Goal: Task Accomplishment & Management: Manage account settings

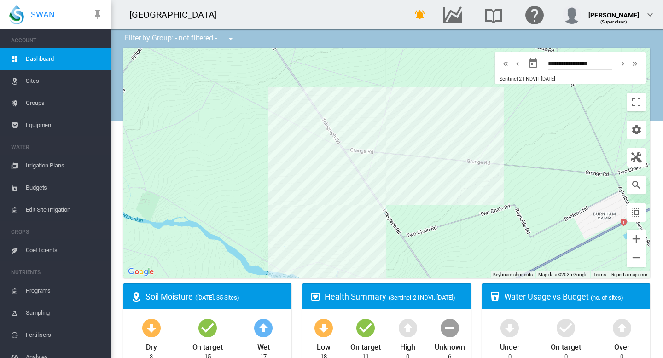
click at [335, 201] on div at bounding box center [386, 163] width 527 height 230
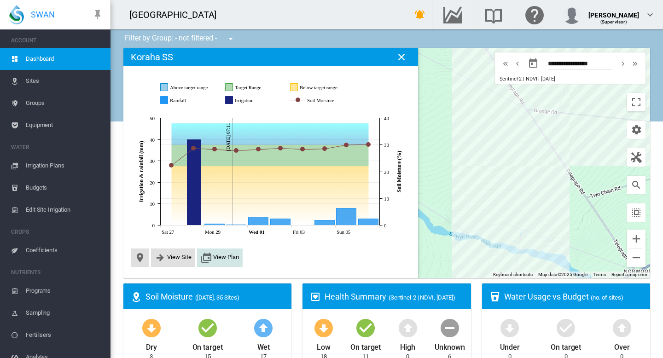
click at [223, 260] on span "View Plan" at bounding box center [226, 257] width 26 height 7
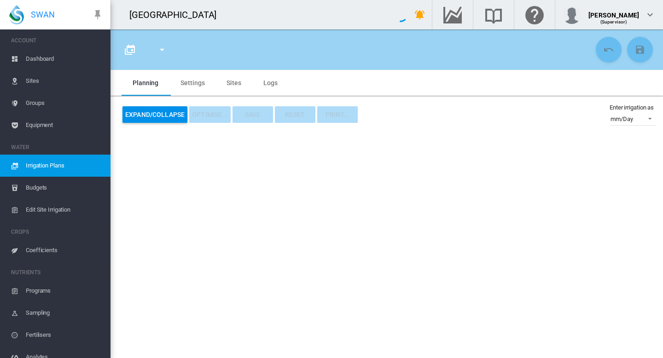
type input "**********"
type input "*"
type input "****"
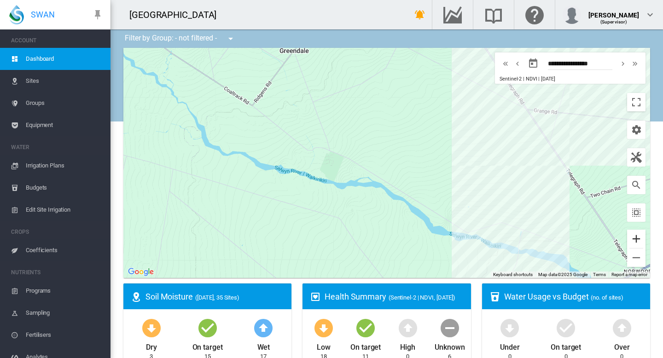
click at [639, 241] on button "Zoom in" at bounding box center [636, 239] width 18 height 18
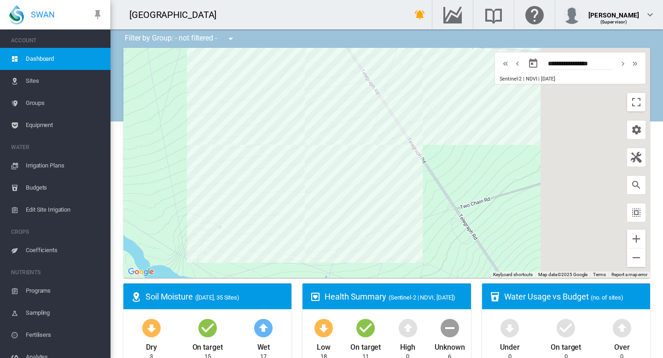
drag, startPoint x: 408, startPoint y: 200, endPoint x: 40, endPoint y: 176, distance: 368.9
click at [41, 176] on div "SWAN ACCOUNT Dashboard Sites Groups Equipment WATER Irrigation Plans" at bounding box center [331, 179] width 663 height 358
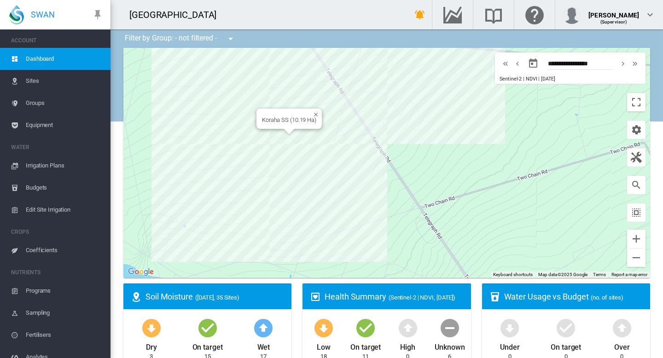
click at [287, 144] on div "Koraha SS (10.19 Ha)" at bounding box center [386, 163] width 527 height 230
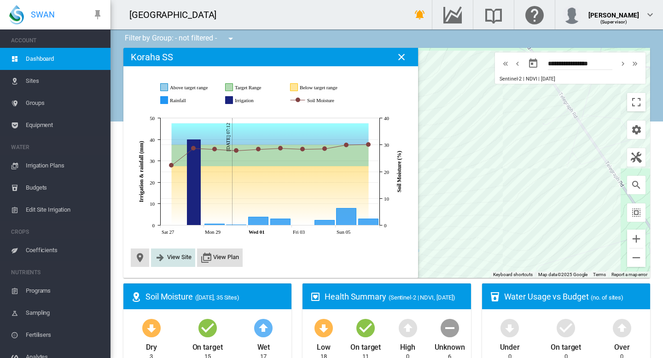
click at [177, 257] on span "View Site" at bounding box center [179, 257] width 24 height 7
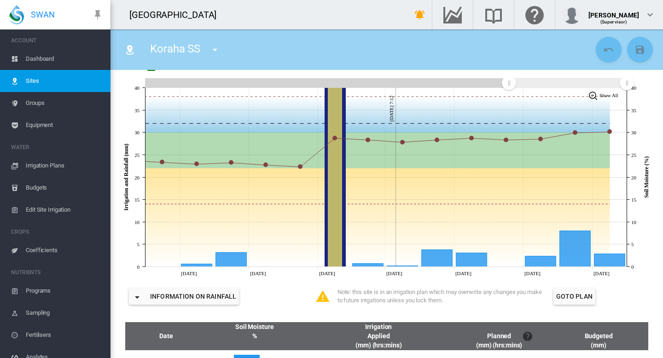
scroll to position [160, 0]
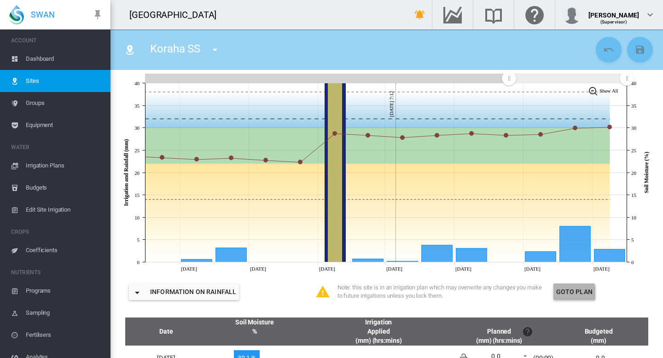
click at [572, 293] on button "Goto Plan" at bounding box center [575, 292] width 42 height 17
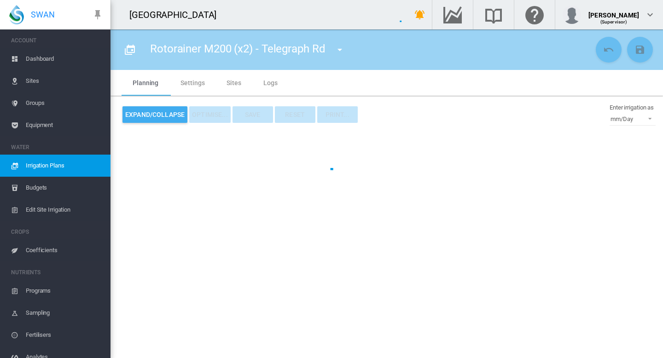
type input "**********"
type input "*"
type input "****"
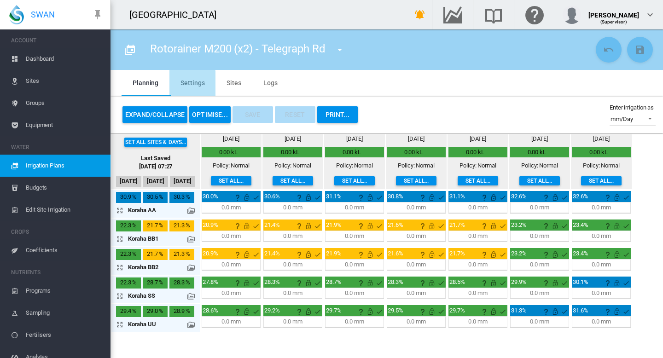
click at [190, 84] on md-tab-item "Settings" at bounding box center [193, 83] width 46 height 26
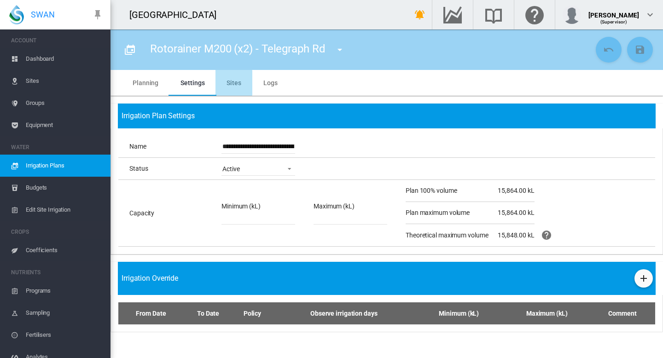
click at [226, 83] on md-tab-item "Sites" at bounding box center [234, 83] width 37 height 26
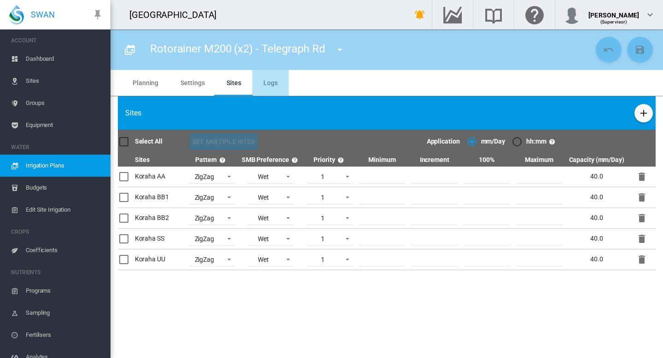
click at [272, 80] on span "Logs" at bounding box center [270, 82] width 14 height 7
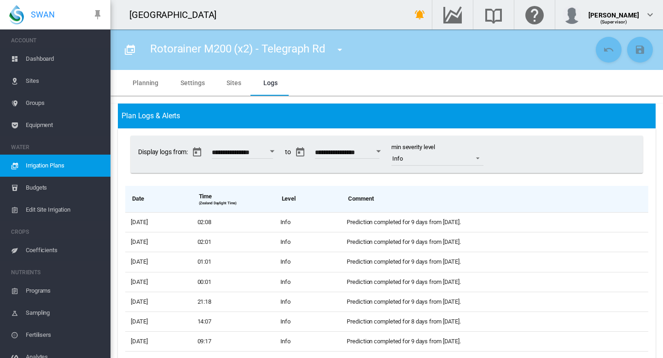
click at [147, 85] on md-tab-item "Planning" at bounding box center [146, 83] width 48 height 26
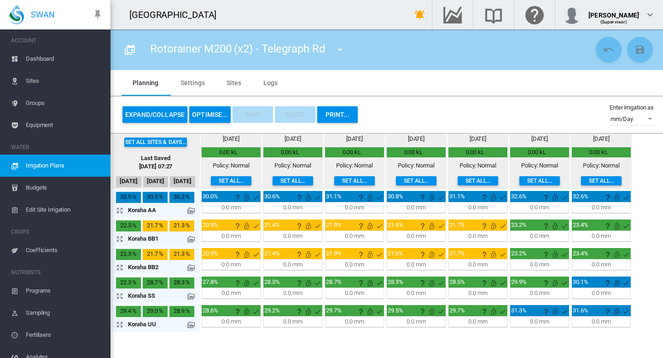
click at [48, 206] on span "Edit Site Irrigation" at bounding box center [64, 210] width 77 height 22
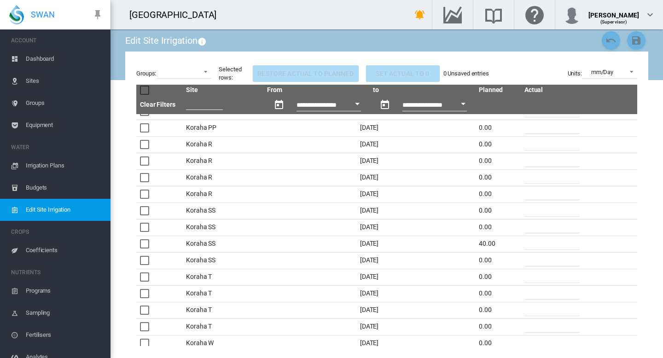
scroll to position [908, 0]
click at [147, 242] on div at bounding box center [144, 242] width 9 height 9
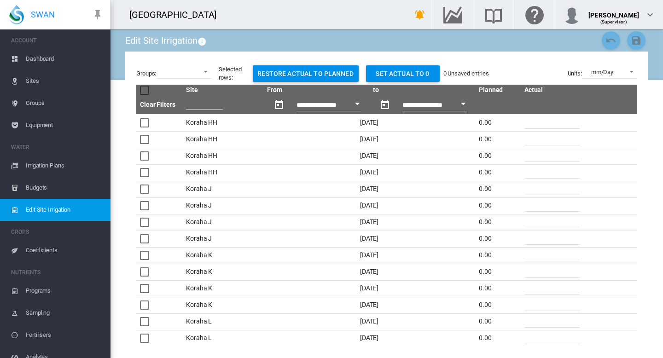
scroll to position [0, 0]
click at [40, 62] on span "Dashboard" at bounding box center [64, 59] width 77 height 22
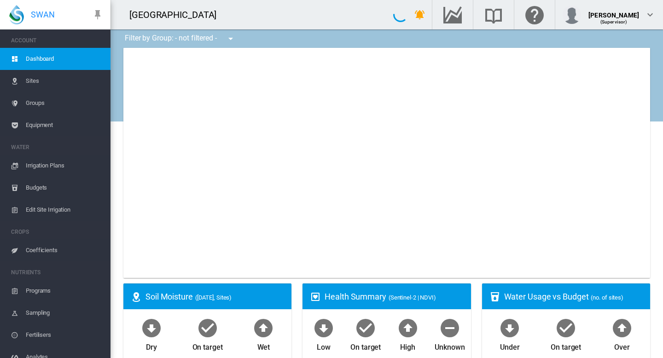
type input "**********"
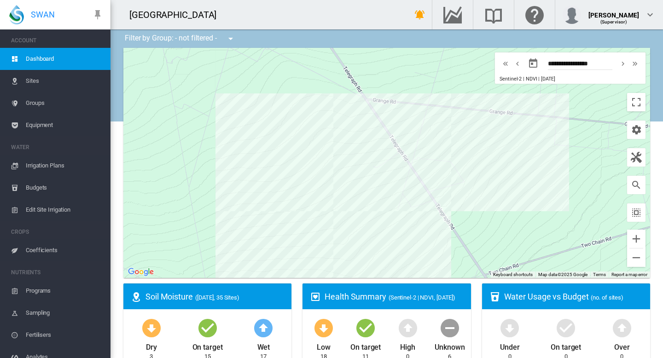
drag, startPoint x: 542, startPoint y: 161, endPoint x: 372, endPoint y: 204, distance: 175.7
click at [372, 204] on div at bounding box center [386, 163] width 527 height 230
click at [505, 123] on div "Koraha D (16.68 Ha)" at bounding box center [386, 163] width 527 height 230
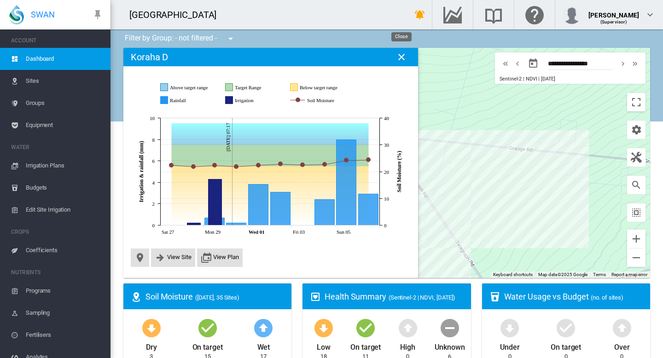
click at [401, 57] on md-icon "icon-close" at bounding box center [401, 57] width 11 height 11
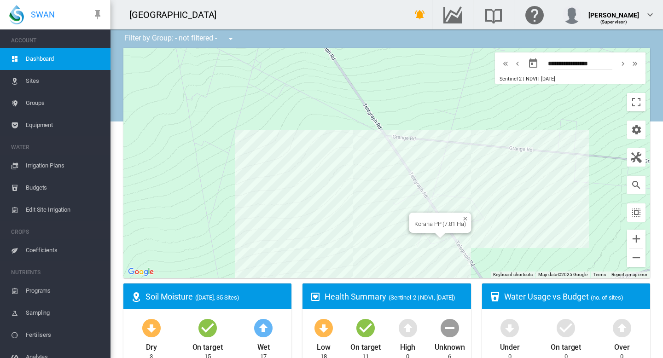
click at [440, 237] on div at bounding box center [441, 236] width 12 height 6
click at [438, 232] on div at bounding box center [386, 163] width 527 height 230
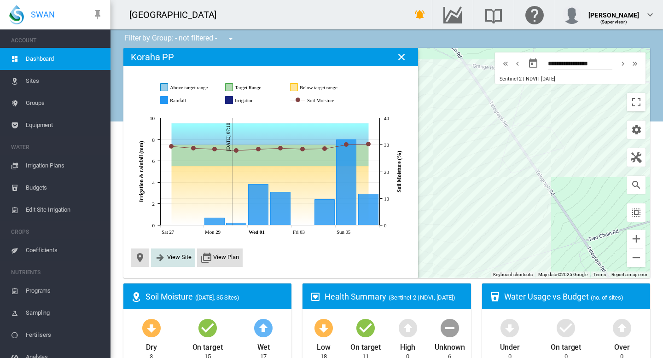
click at [173, 261] on button "View Site" at bounding box center [173, 257] width 37 height 11
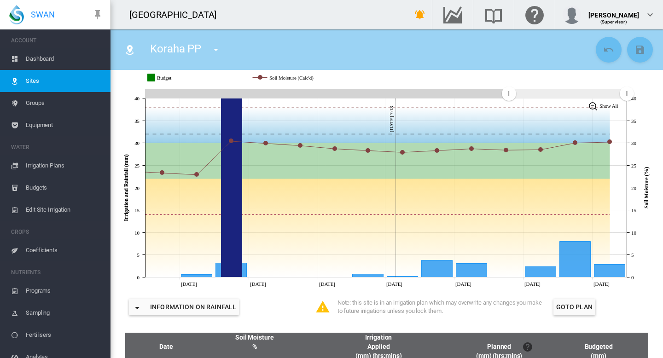
scroll to position [143, 0]
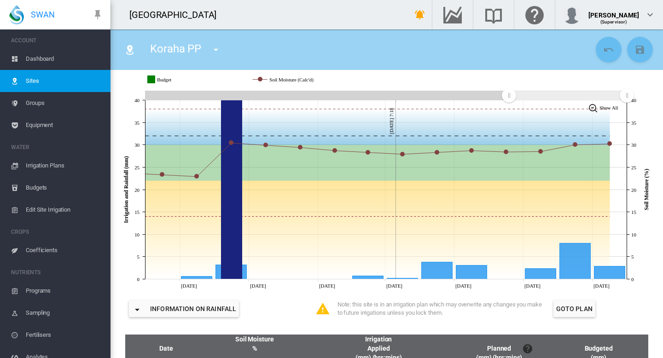
click at [31, 209] on span "Edit Site Irrigation" at bounding box center [64, 210] width 77 height 22
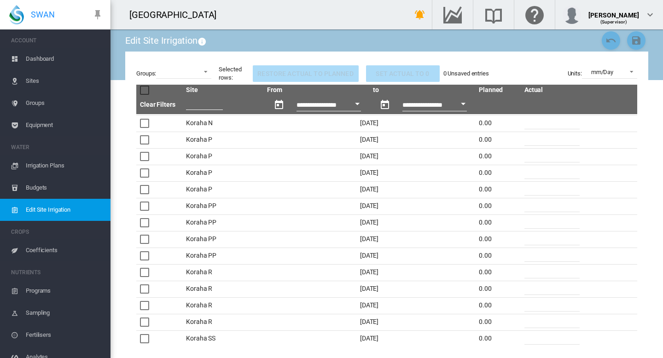
scroll to position [778, 0]
click at [50, 60] on span "Dashboard" at bounding box center [64, 59] width 77 height 22
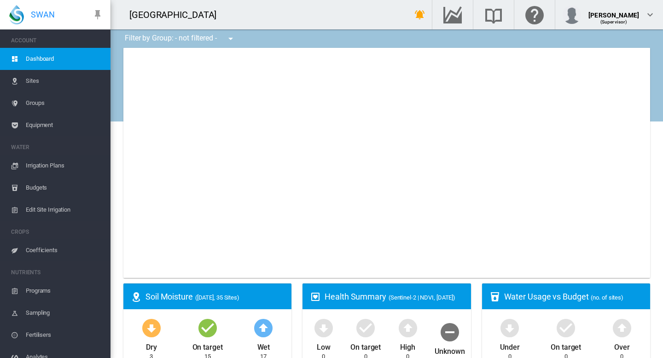
type input "**********"
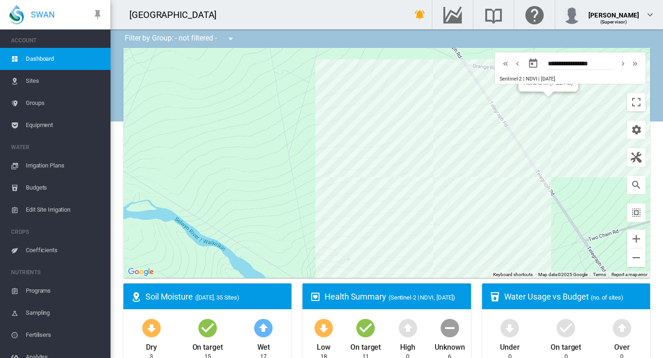
click at [542, 94] on div "Koraha M (7.22 Ha)" at bounding box center [386, 163] width 527 height 230
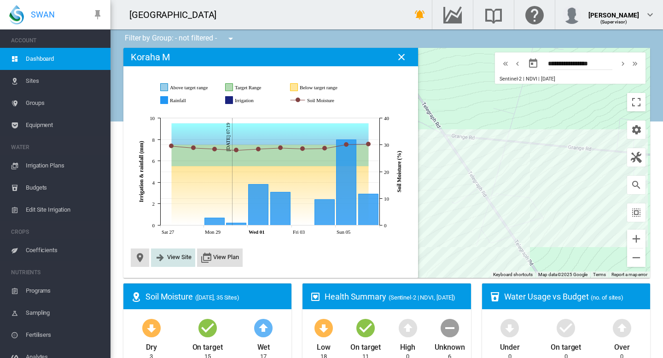
click at [166, 258] on button "View Site" at bounding box center [173, 257] width 37 height 11
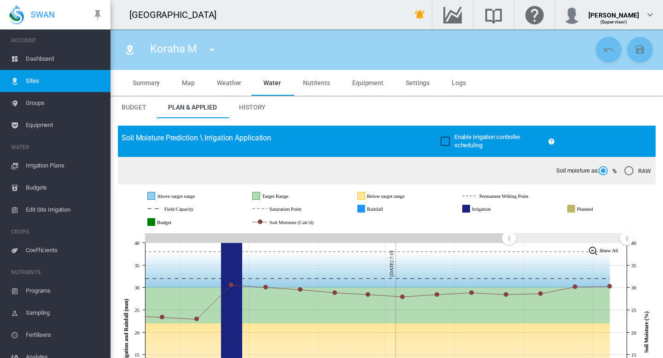
click at [36, 249] on span "Coefficients" at bounding box center [64, 251] width 77 height 22
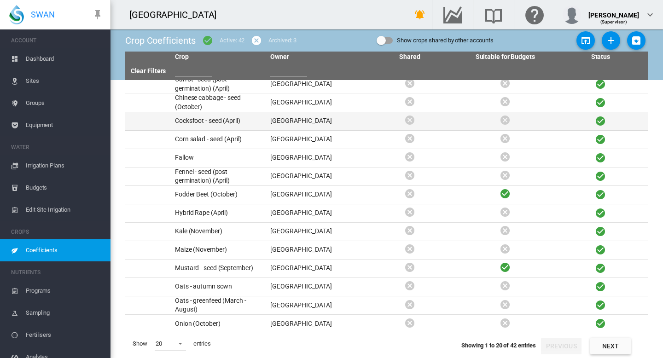
scroll to position [119, 0]
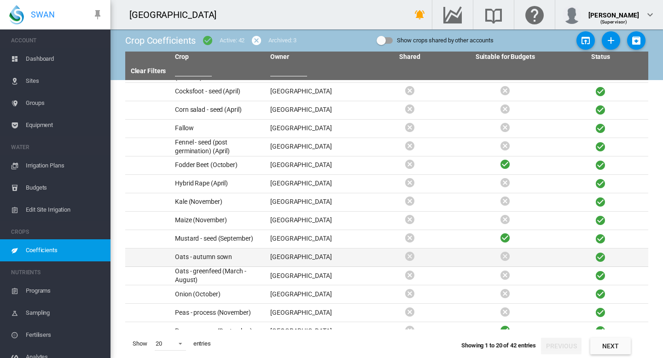
scroll to position [119, 0]
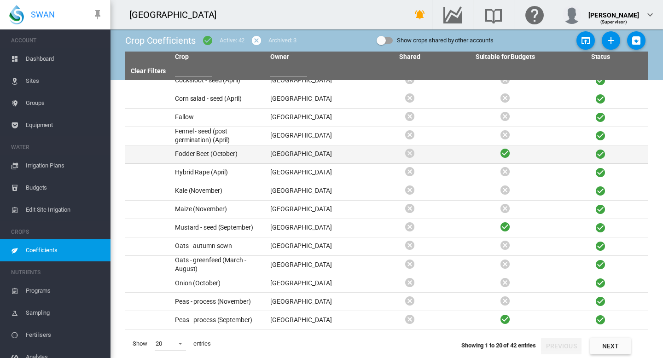
click at [230, 154] on td "Fodder Beet (October)" at bounding box center [218, 155] width 95 height 18
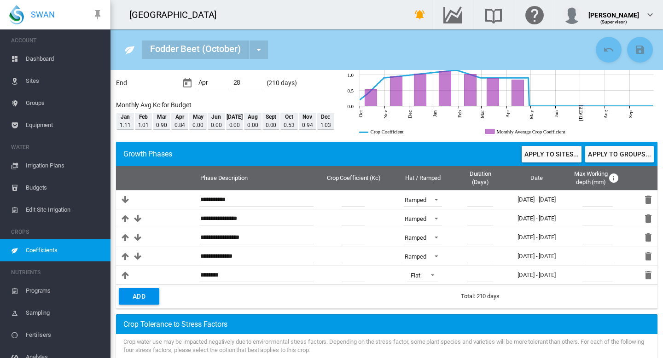
scroll to position [53, 0]
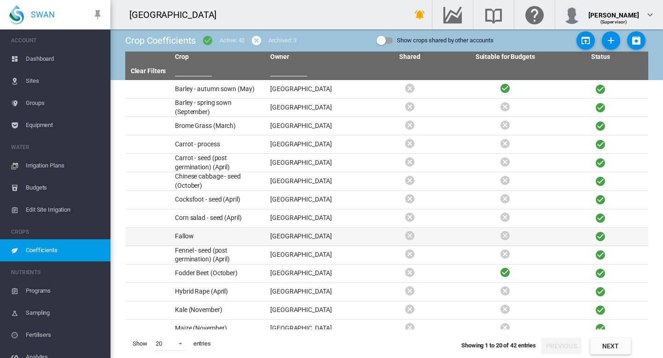
click at [194, 233] on td "Fallow" at bounding box center [218, 237] width 95 height 18
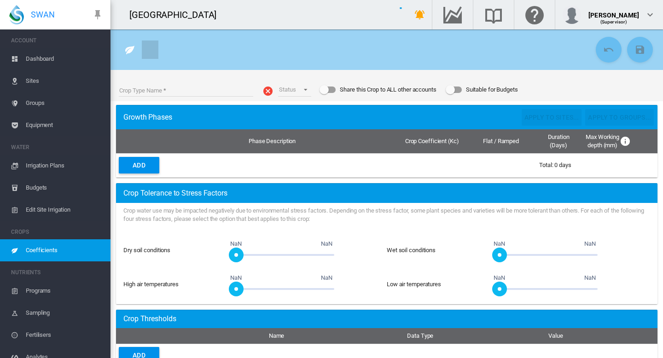
type input "******"
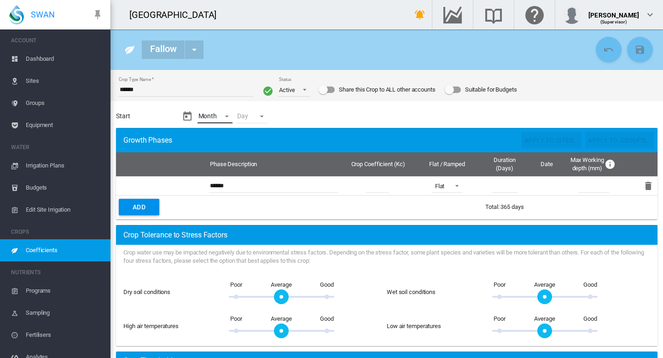
click at [224, 116] on md-select "Month - Jan Feb Mar Apr May Jun [DATE] Aug Sept Oct Nov Dec" at bounding box center [215, 117] width 35 height 14
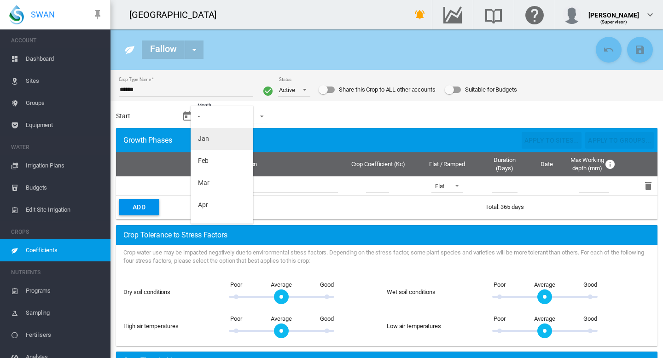
click at [213, 137] on md-option "Jan" at bounding box center [222, 139] width 63 height 22
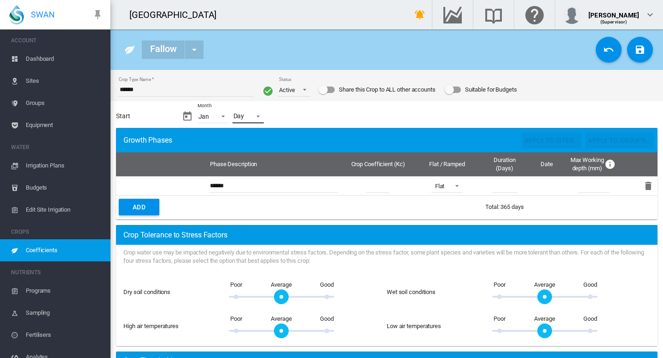
click at [260, 115] on md-select "Day - 01 02 03 04 05 06 07 08 09 10 11 12 13 14 15 16 17 18 19 20 21 22 23 24 2…" at bounding box center [248, 117] width 31 height 14
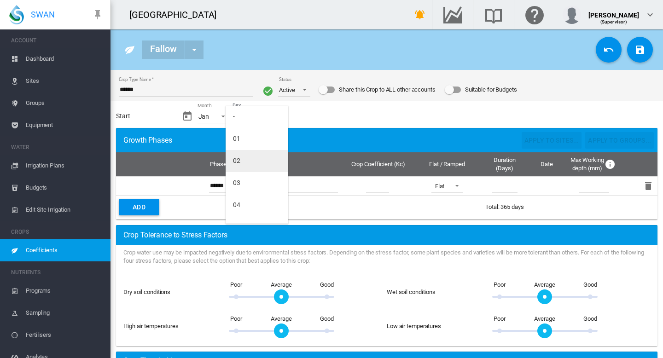
click at [251, 161] on md-option "02" at bounding box center [257, 161] width 63 height 22
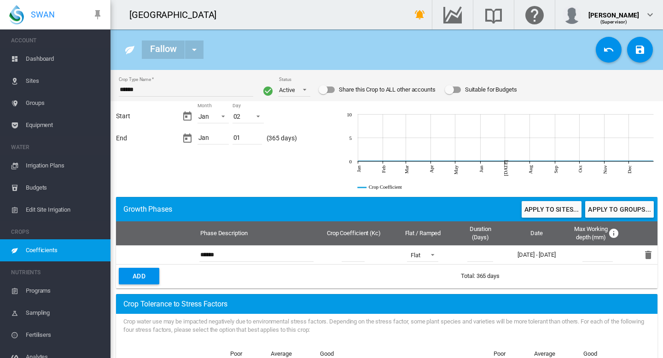
click at [28, 250] on span "Coefficients" at bounding box center [64, 251] width 77 height 22
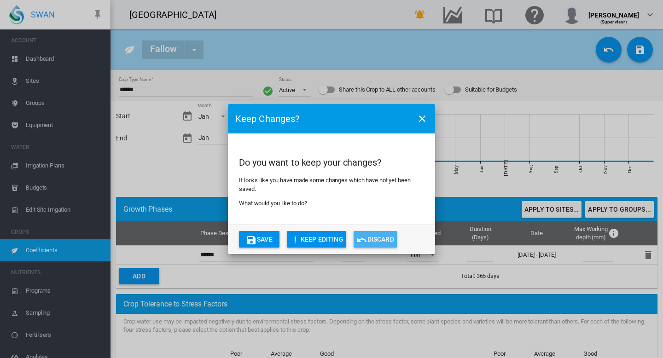
click at [362, 241] on md-icon "icon-undo" at bounding box center [362, 240] width 11 height 11
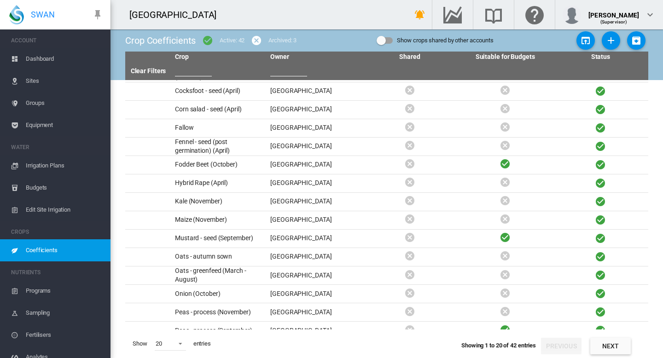
scroll to position [119, 0]
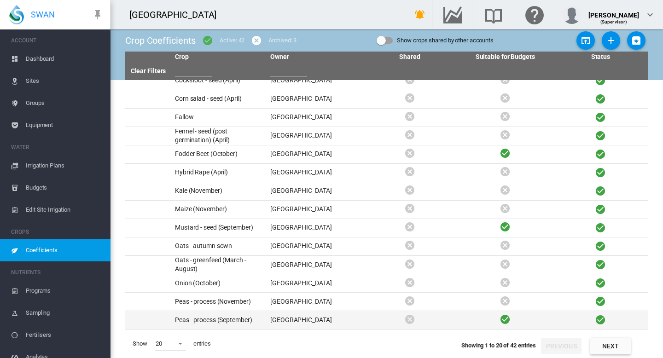
click at [222, 319] on td "Peas - process (September)" at bounding box center [218, 320] width 95 height 18
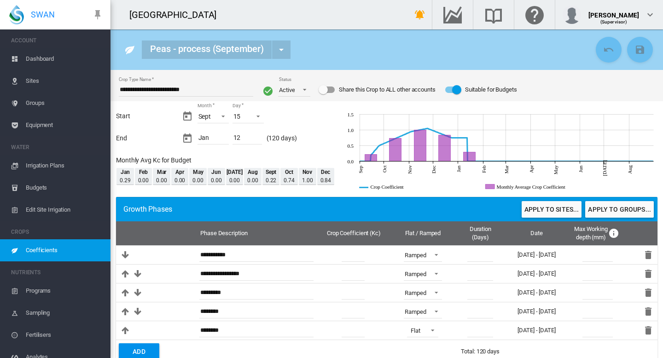
click at [34, 79] on span "Sites" at bounding box center [64, 81] width 77 height 22
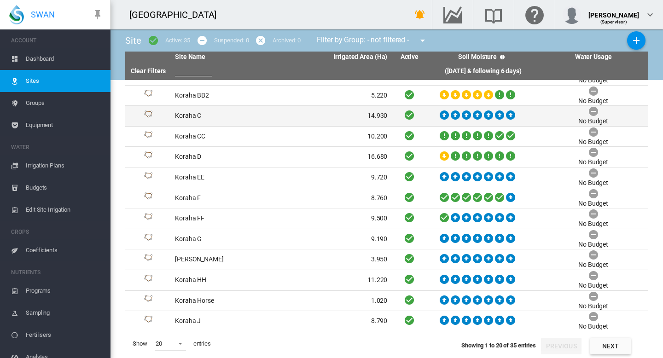
scroll to position [161, 0]
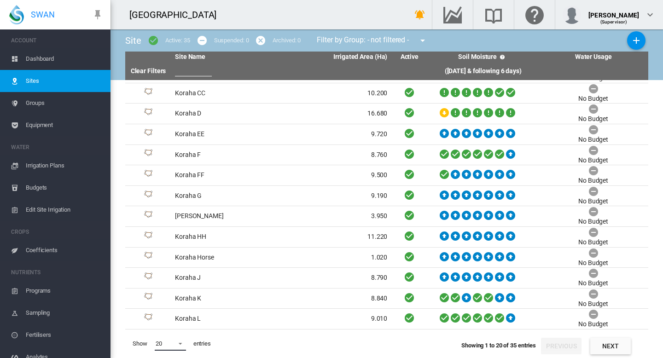
click at [181, 345] on span at bounding box center [177, 343] width 11 height 8
click at [173, 335] on md-option "50" at bounding box center [179, 336] width 63 height 22
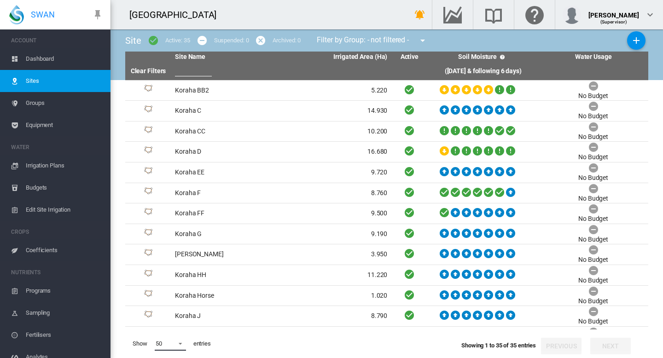
scroll to position [0, 0]
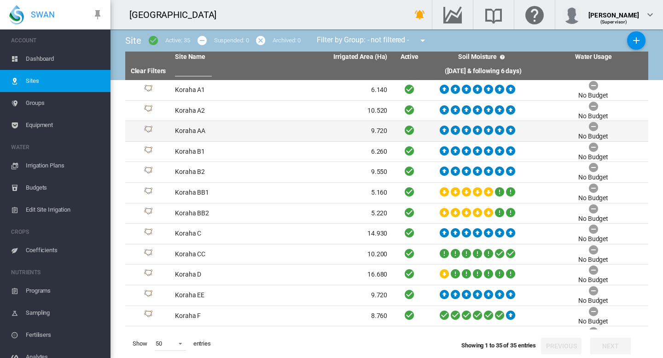
click at [203, 134] on td "Koraha AA" at bounding box center [226, 131] width 110 height 20
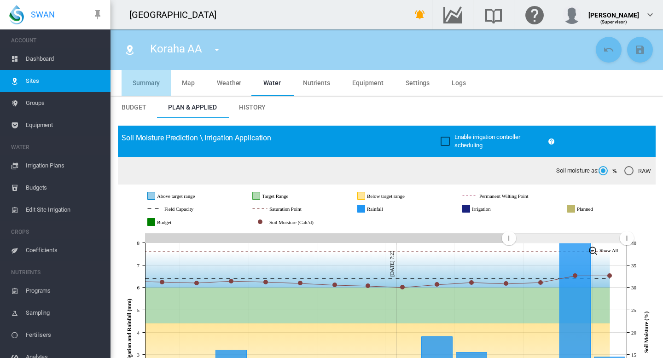
click at [154, 73] on md-tab-item "Summary" at bounding box center [146, 83] width 49 height 26
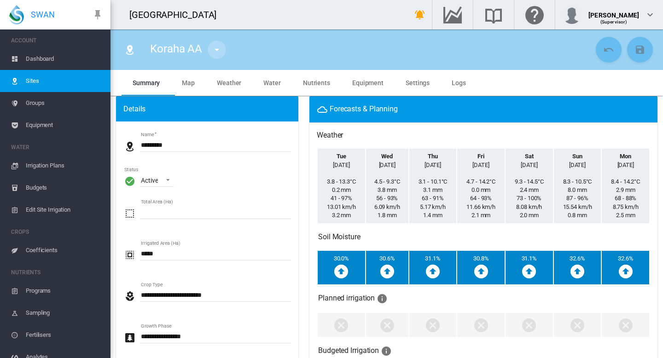
click at [221, 46] on md-icon "icon-menu-down" at bounding box center [216, 49] width 11 height 11
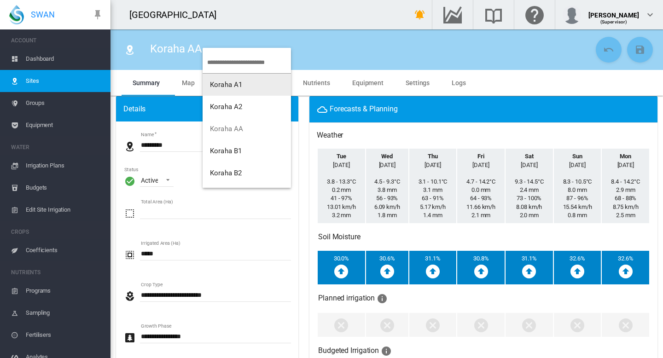
click at [316, 53] on md-backdrop at bounding box center [331, 179] width 663 height 358
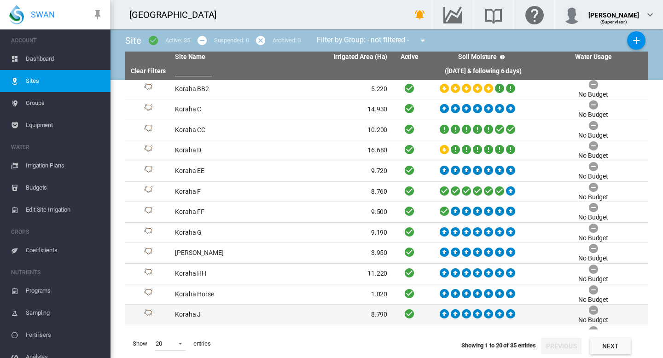
scroll to position [161, 0]
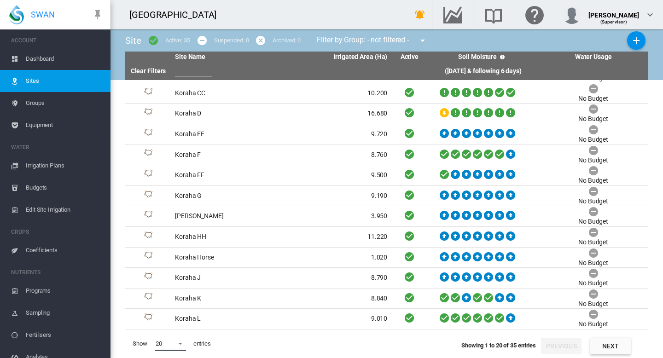
click at [181, 348] on md-select-value "20" at bounding box center [170, 344] width 31 height 14
click at [175, 329] on md-option "50" at bounding box center [179, 336] width 63 height 22
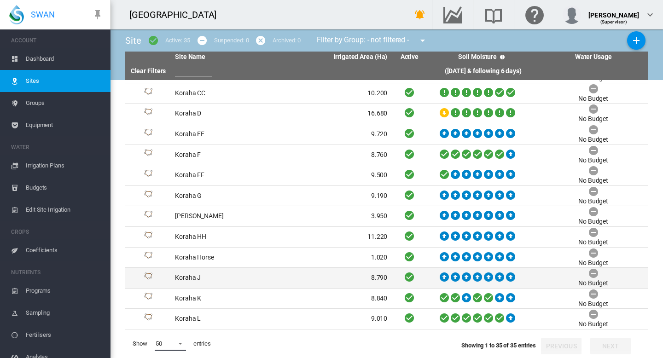
scroll to position [469, 0]
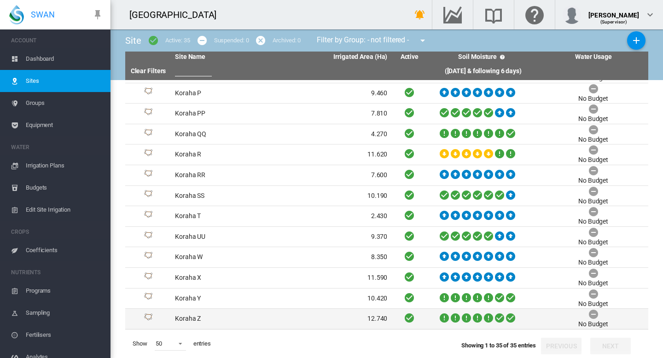
click at [188, 321] on td "Koraha Z" at bounding box center [226, 319] width 110 height 20
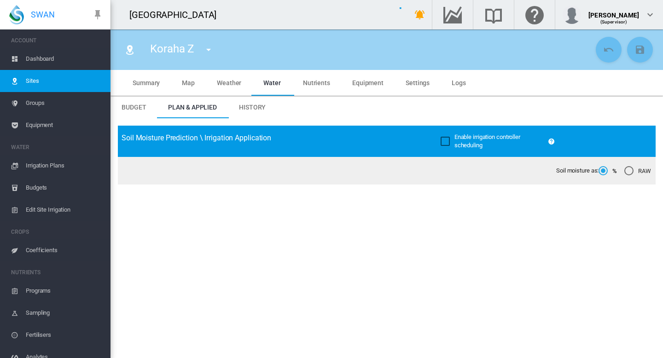
type input "********"
type input "*****"
type input "*********"
type input "**"
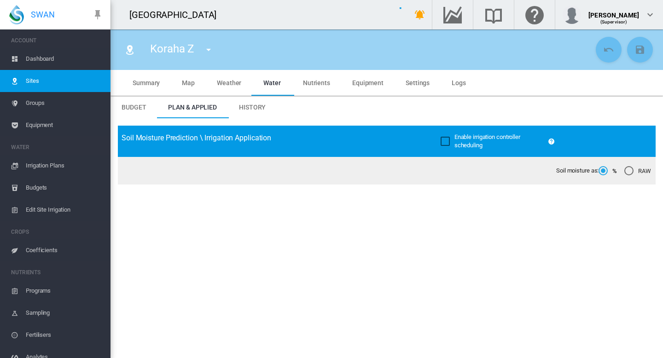
click at [150, 82] on span "Summary" at bounding box center [146, 82] width 27 height 7
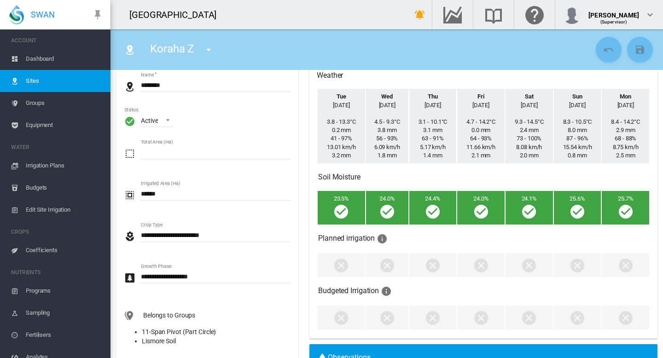
scroll to position [72, 0]
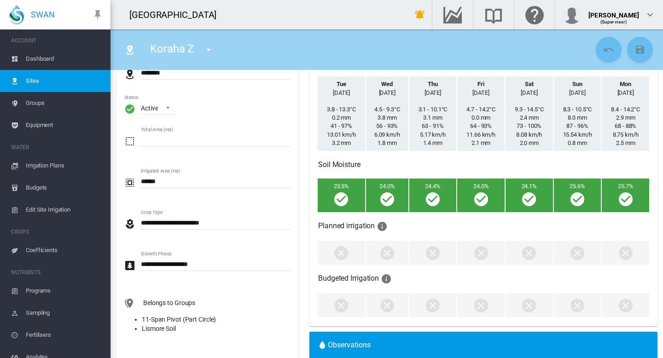
click at [36, 56] on span "Dashboard" at bounding box center [64, 59] width 77 height 22
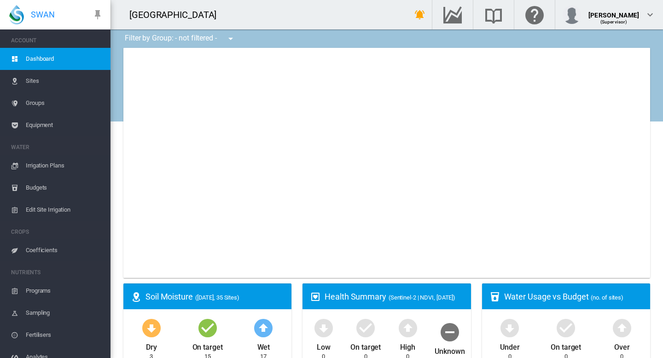
type input "**********"
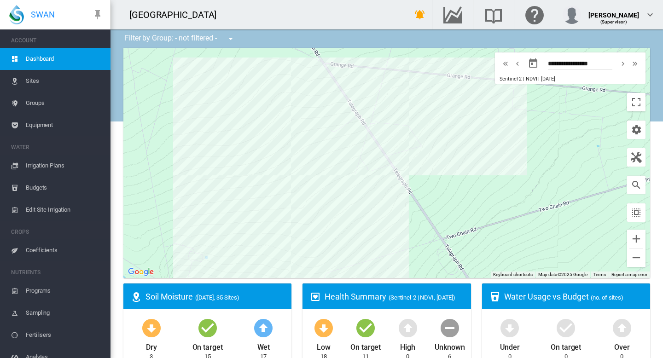
drag, startPoint x: 299, startPoint y: 130, endPoint x: 176, endPoint y: 58, distance: 142.9
click at [176, 58] on div at bounding box center [386, 163] width 527 height 230
